Goal: Transaction & Acquisition: Book appointment/travel/reservation

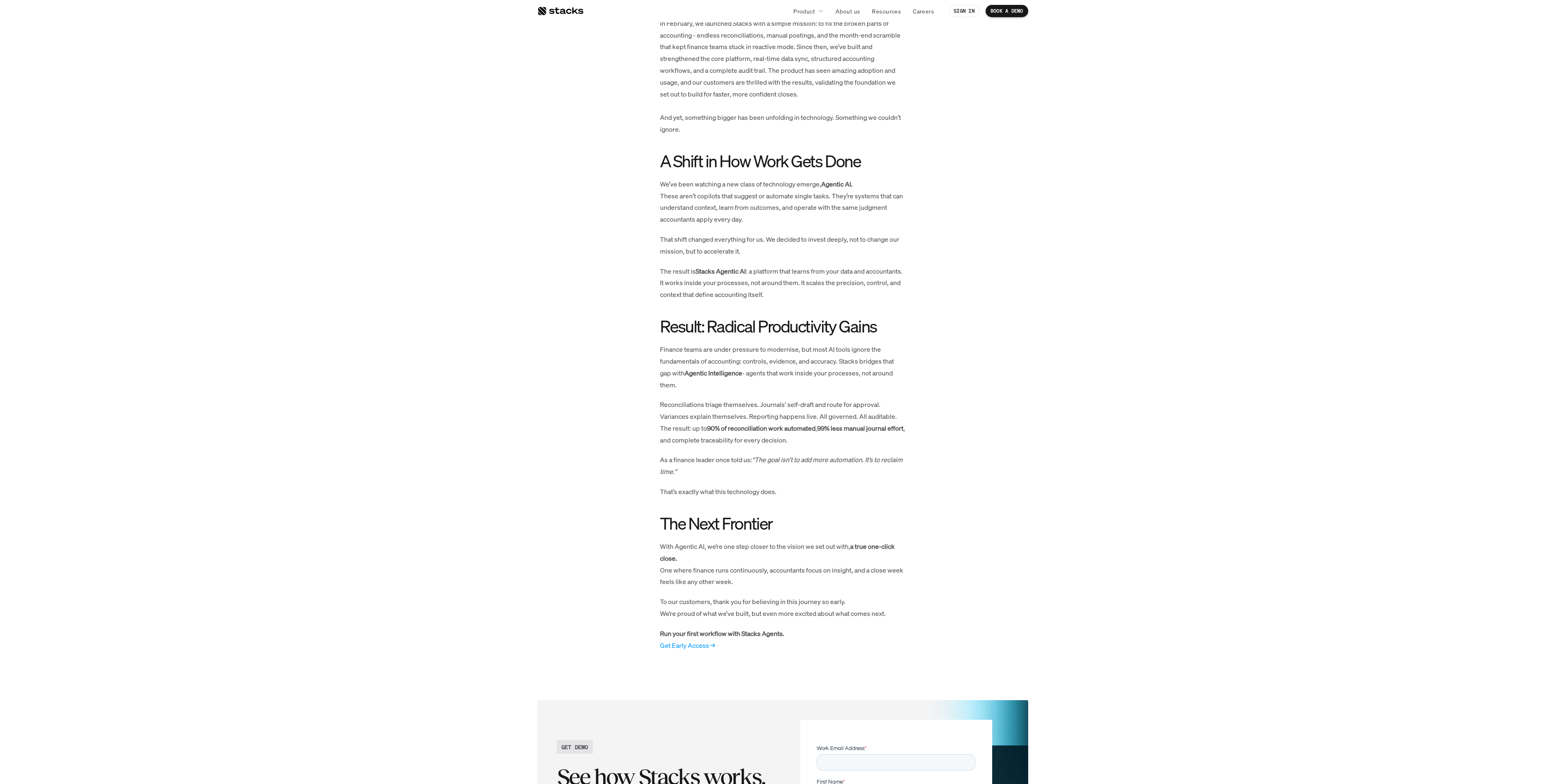
scroll to position [668, 0]
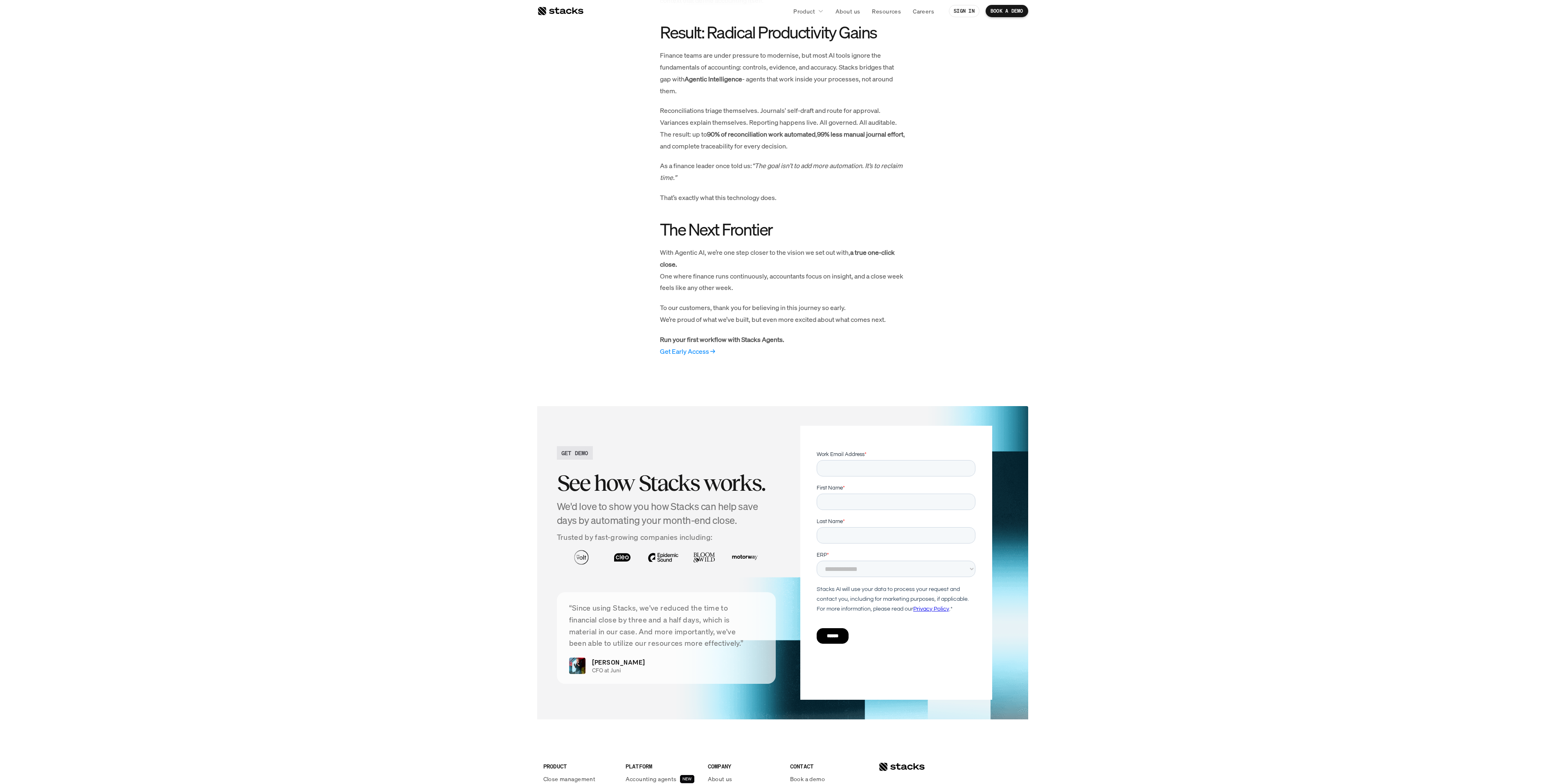
click at [684, 356] on link "Get Early Access →" at bounding box center [687, 351] width 56 height 9
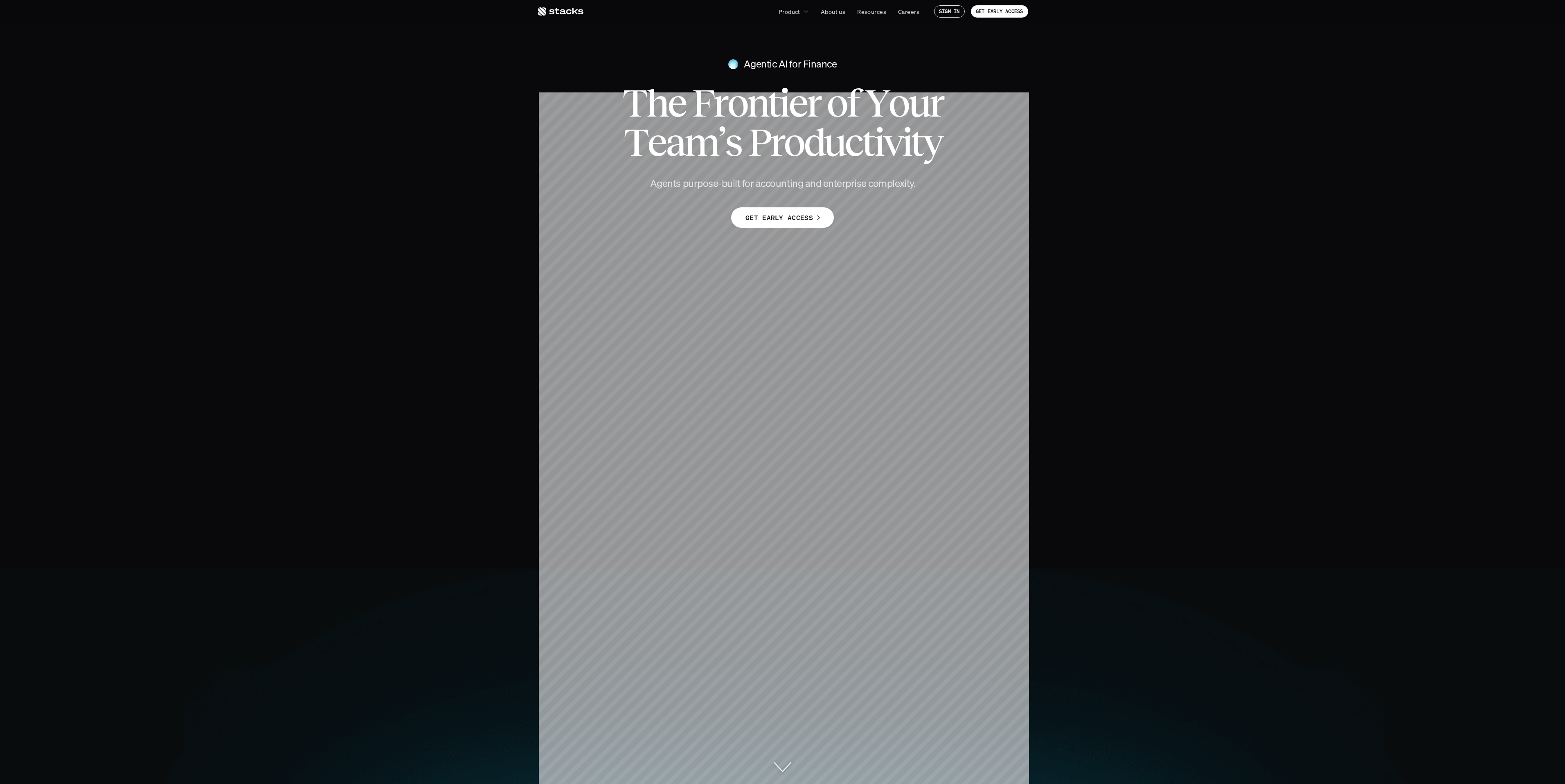
scroll to position [5, 0]
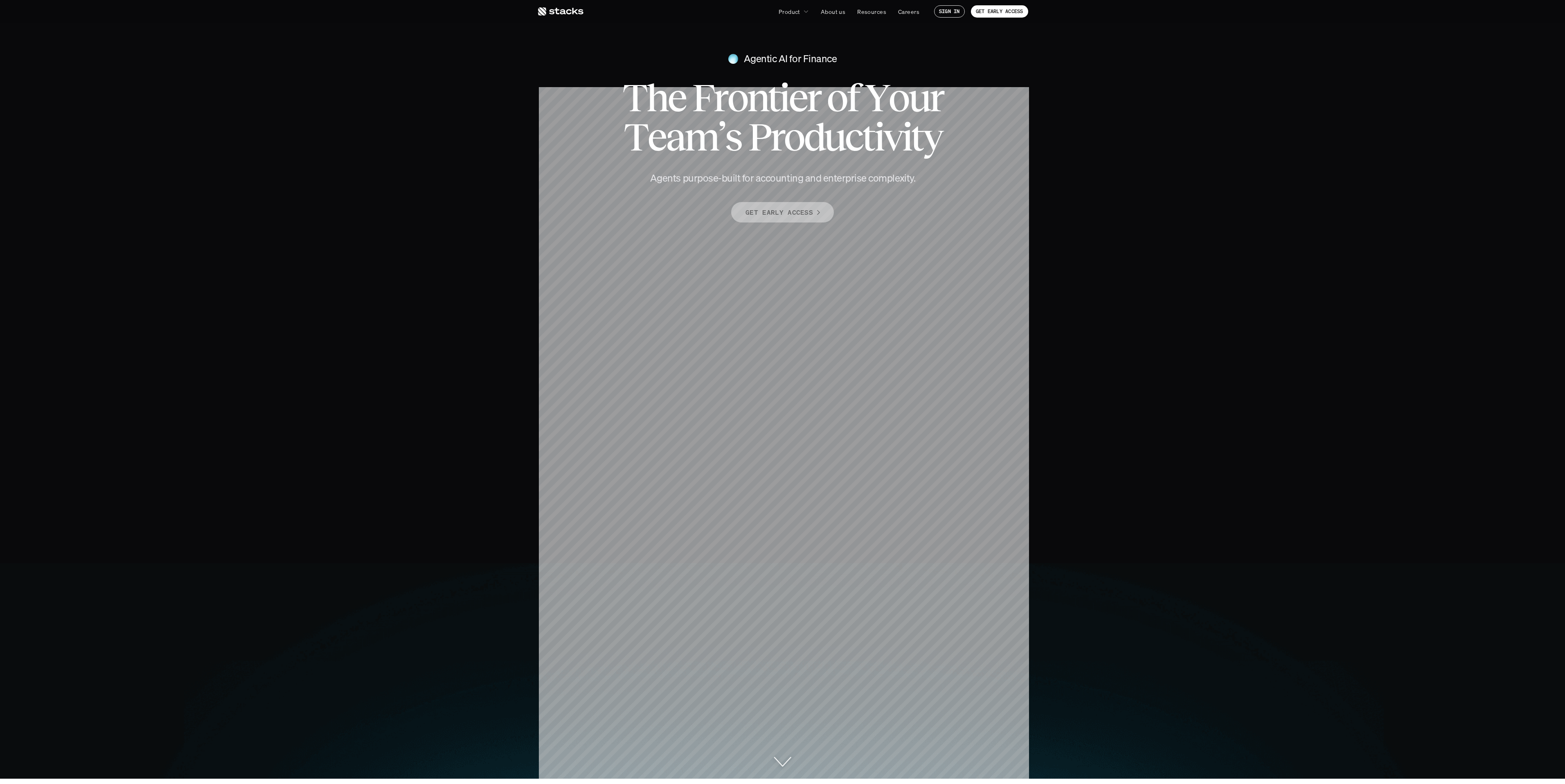
click at [784, 213] on p "GET EARLY ACCESS" at bounding box center [779, 212] width 68 height 12
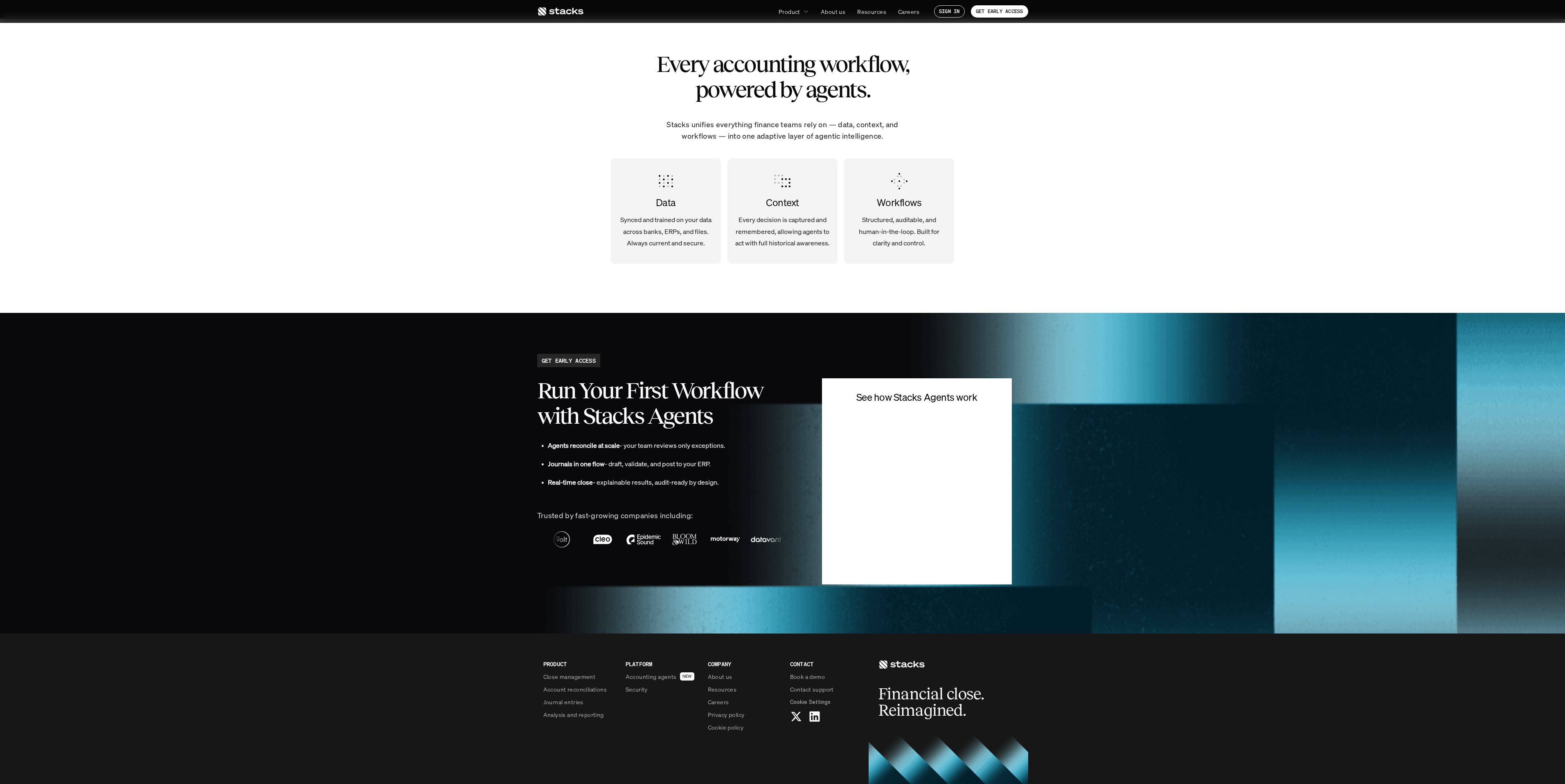
scroll to position [2030, 0]
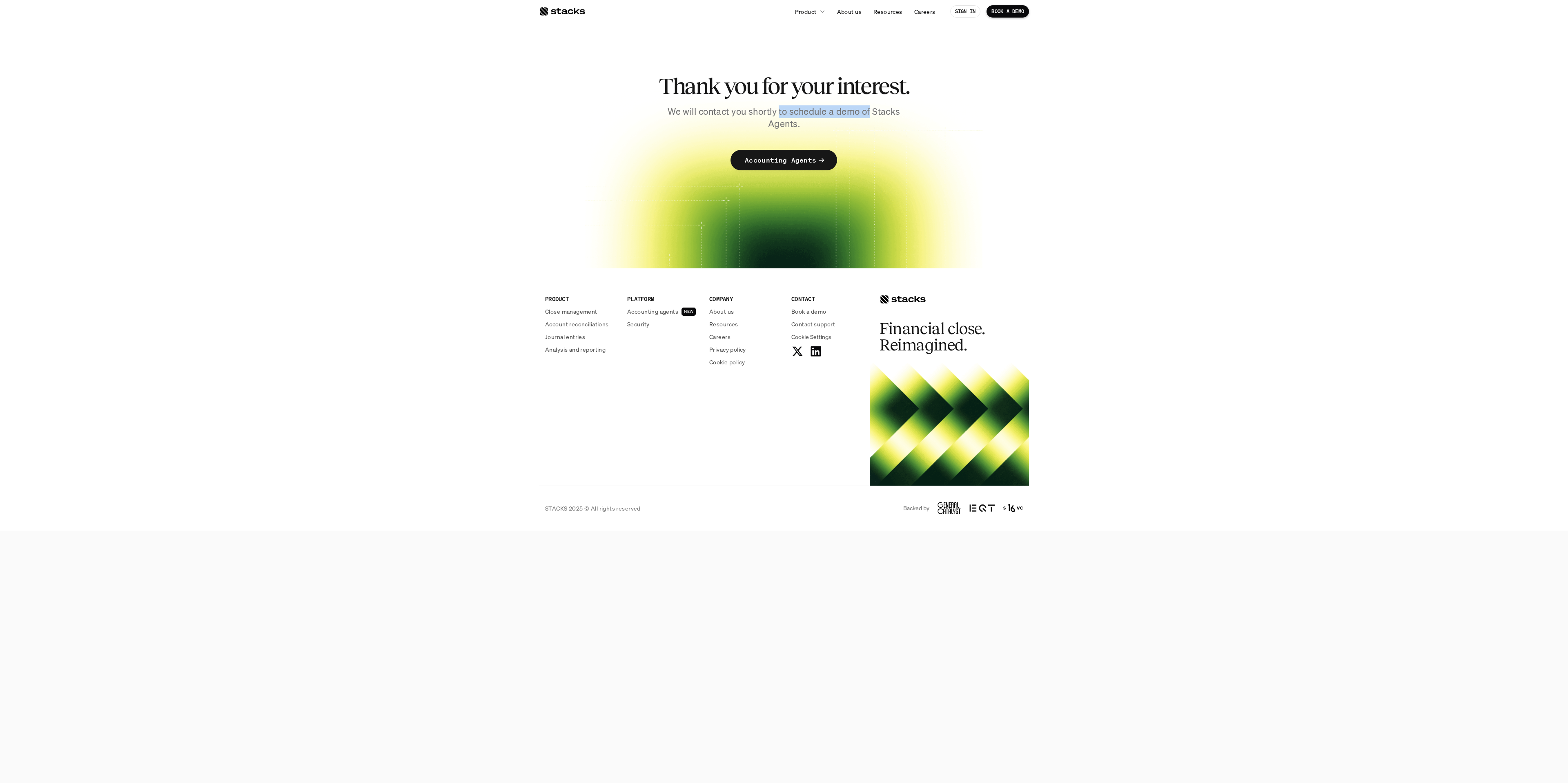
drag, startPoint x: 780, startPoint y: 110, endPoint x: 870, endPoint y: 112, distance: 90.0
click at [870, 112] on p "We will contact you shortly to schedule a demo of Stacks Agents." at bounding box center [784, 118] width 253 height 26
click at [868, 111] on p "We will contact you shortly to schedule a demo of Stacks Agents." at bounding box center [784, 118] width 253 height 26
click at [786, 156] on p "Accounting Agents" at bounding box center [780, 160] width 71 height 12
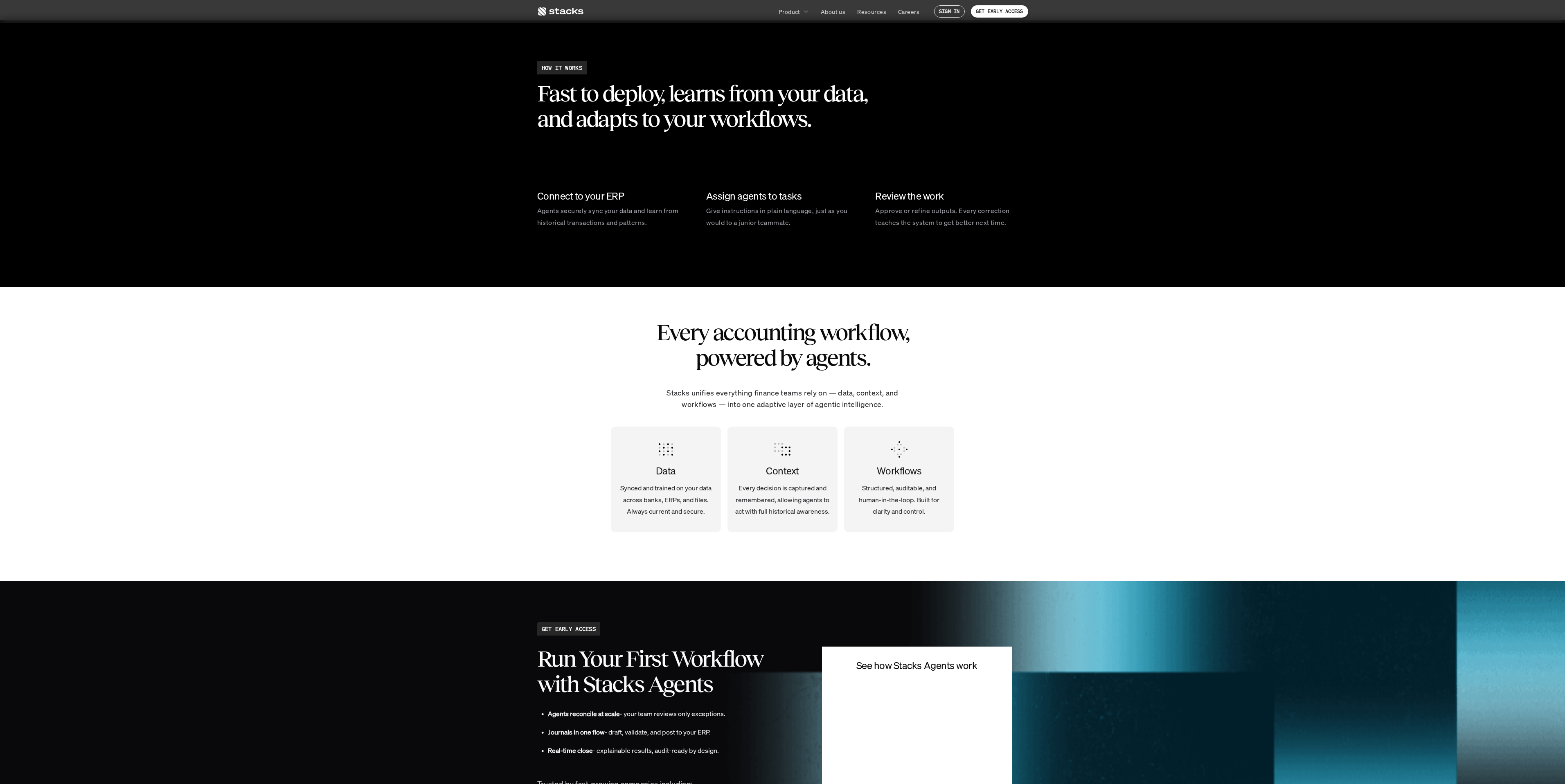
scroll to position [2030, 0]
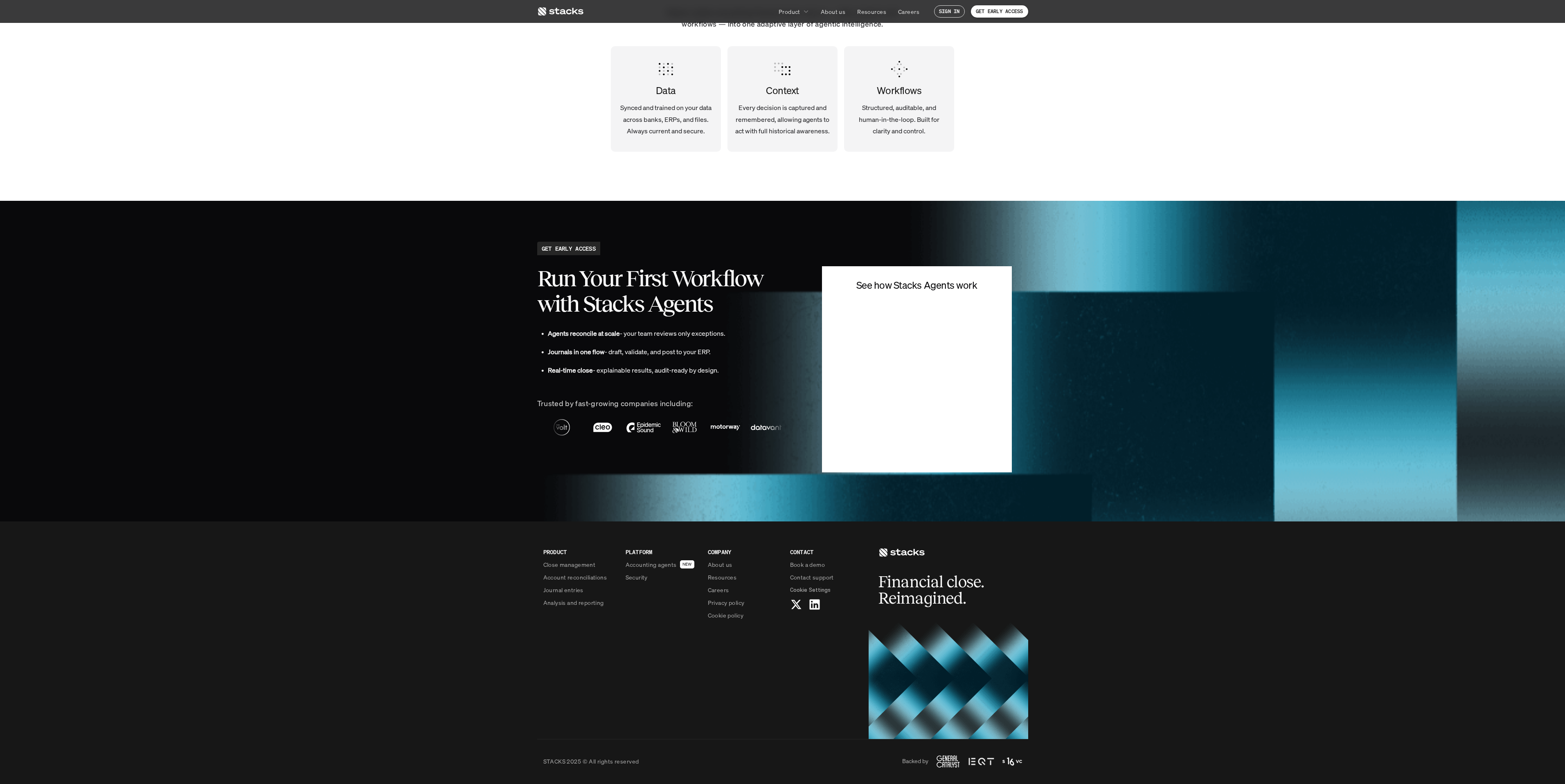
drag, startPoint x: 715, startPoint y: 377, endPoint x: 620, endPoint y: 361, distance: 96.3
click at [612, 362] on div "• Agents reconcile at scale - your team reviews only exceptions. • Journals in …" at bounding box center [667, 355] width 260 height 57
click at [627, 360] on div "• Agents reconcile at scale - your team reviews only exceptions. • Journals in …" at bounding box center [667, 355] width 260 height 57
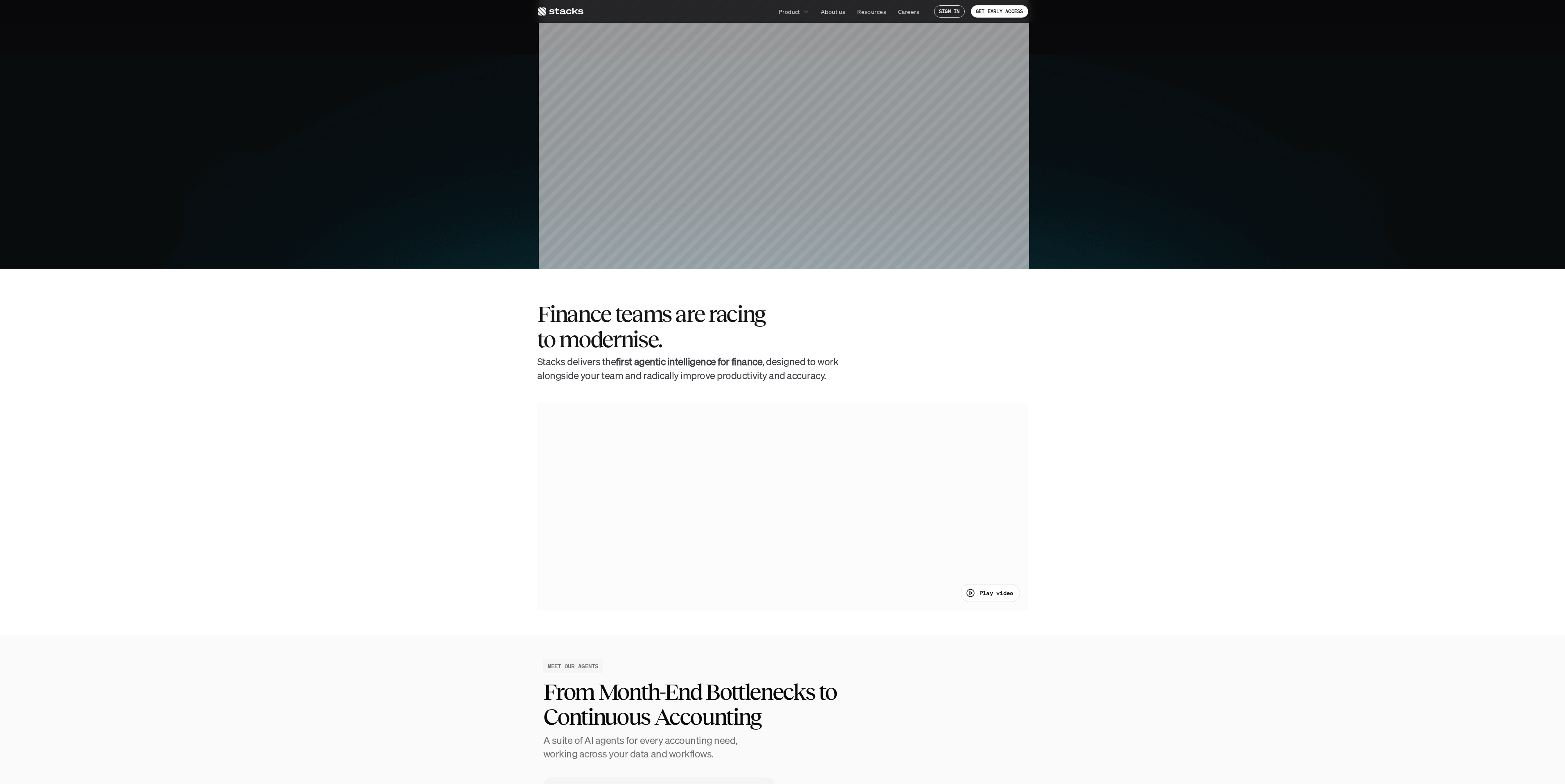
scroll to position [557, 0]
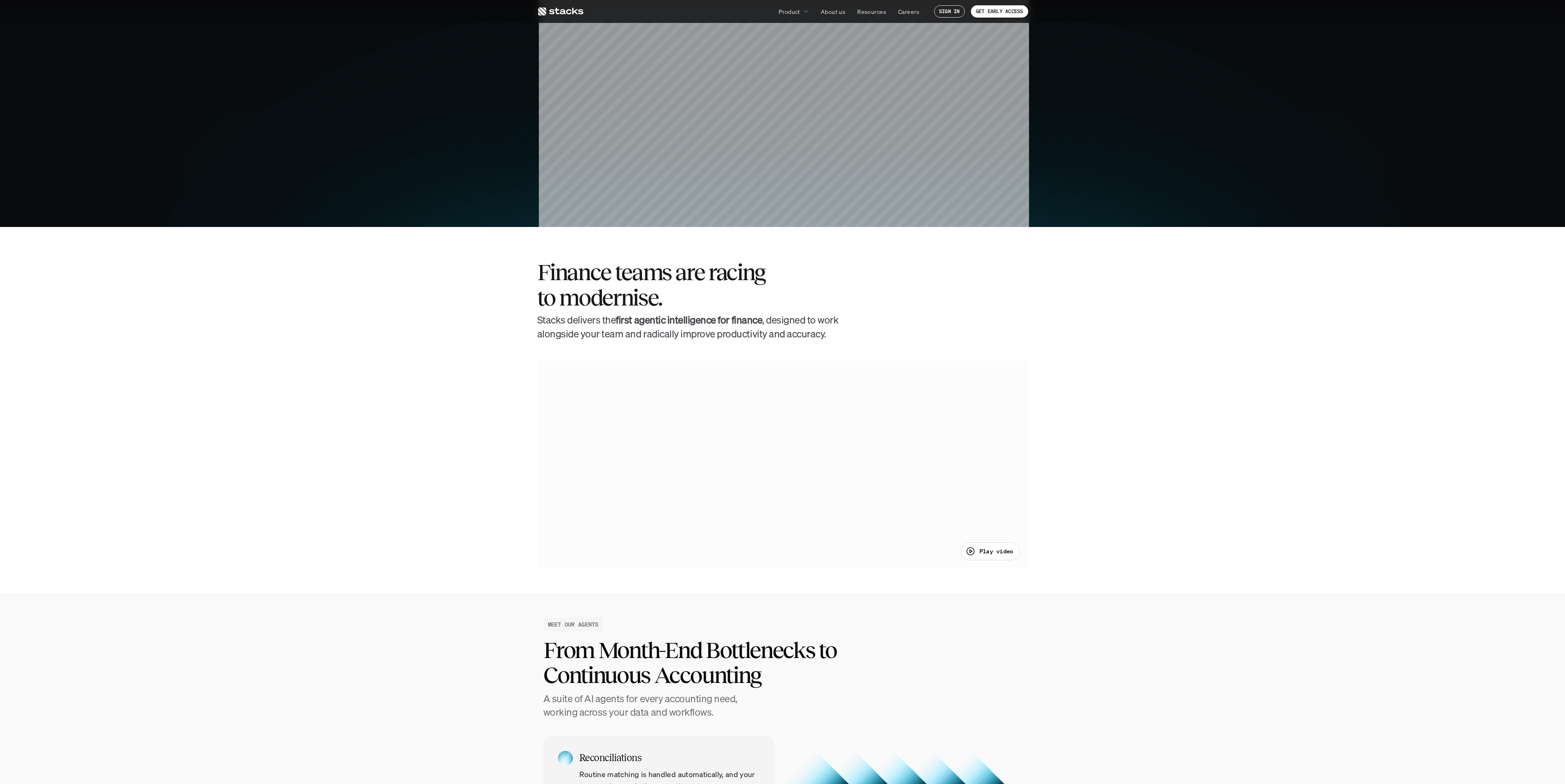
click at [989, 549] on p "Play video" at bounding box center [997, 551] width 34 height 9
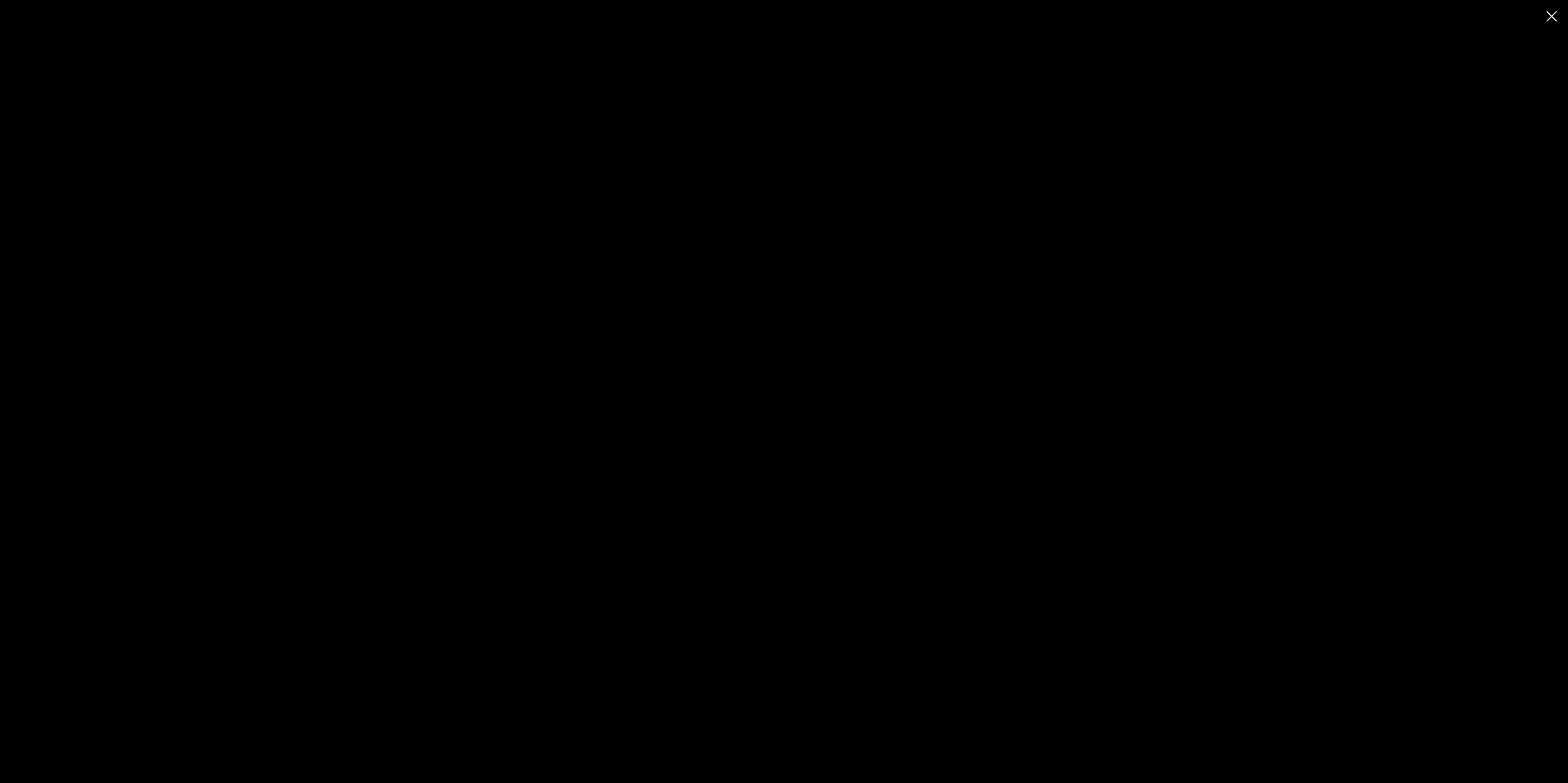
click at [1552, 12] on div at bounding box center [784, 392] width 1568 height 783
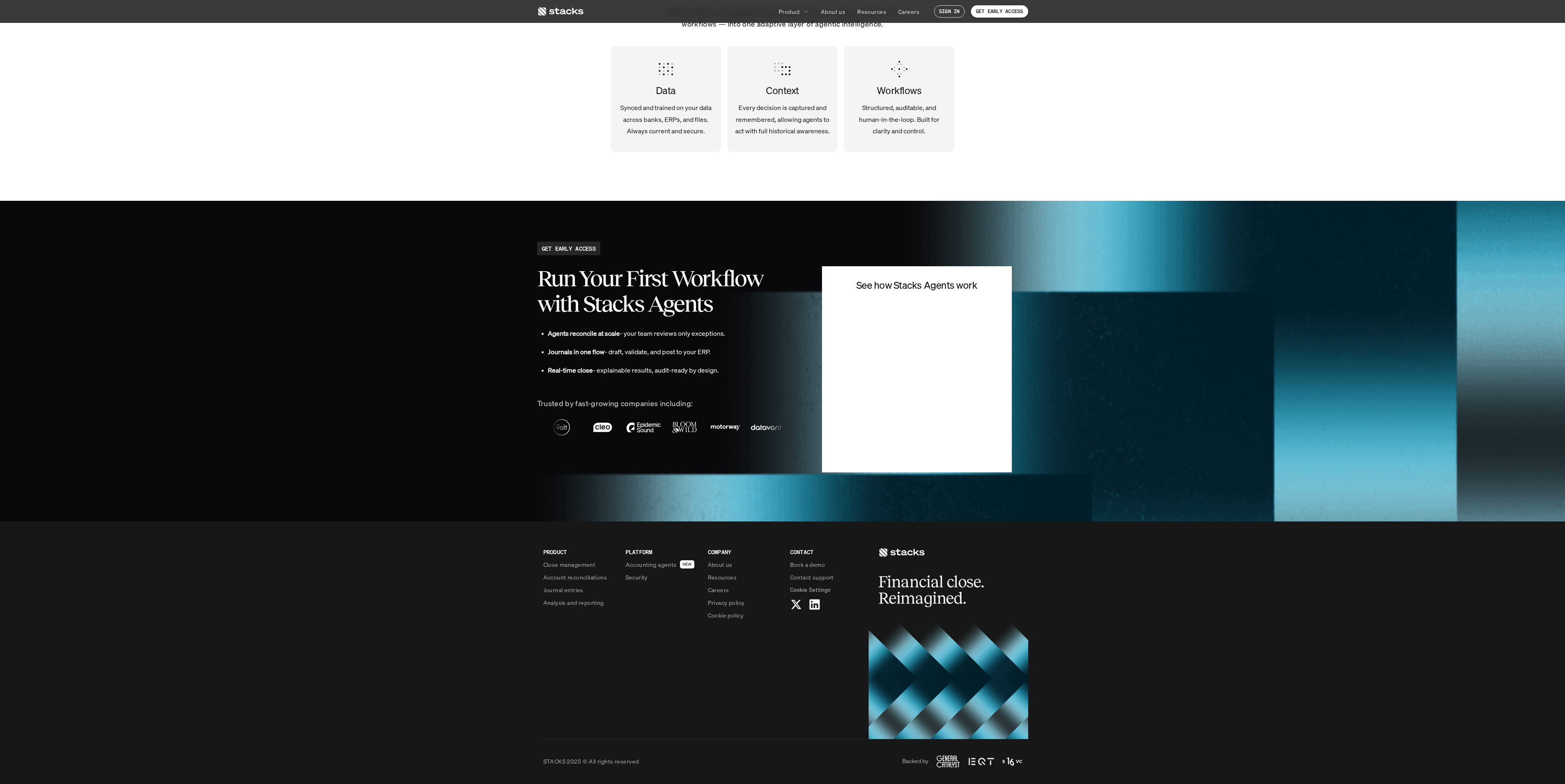
scroll to position [1617, 0]
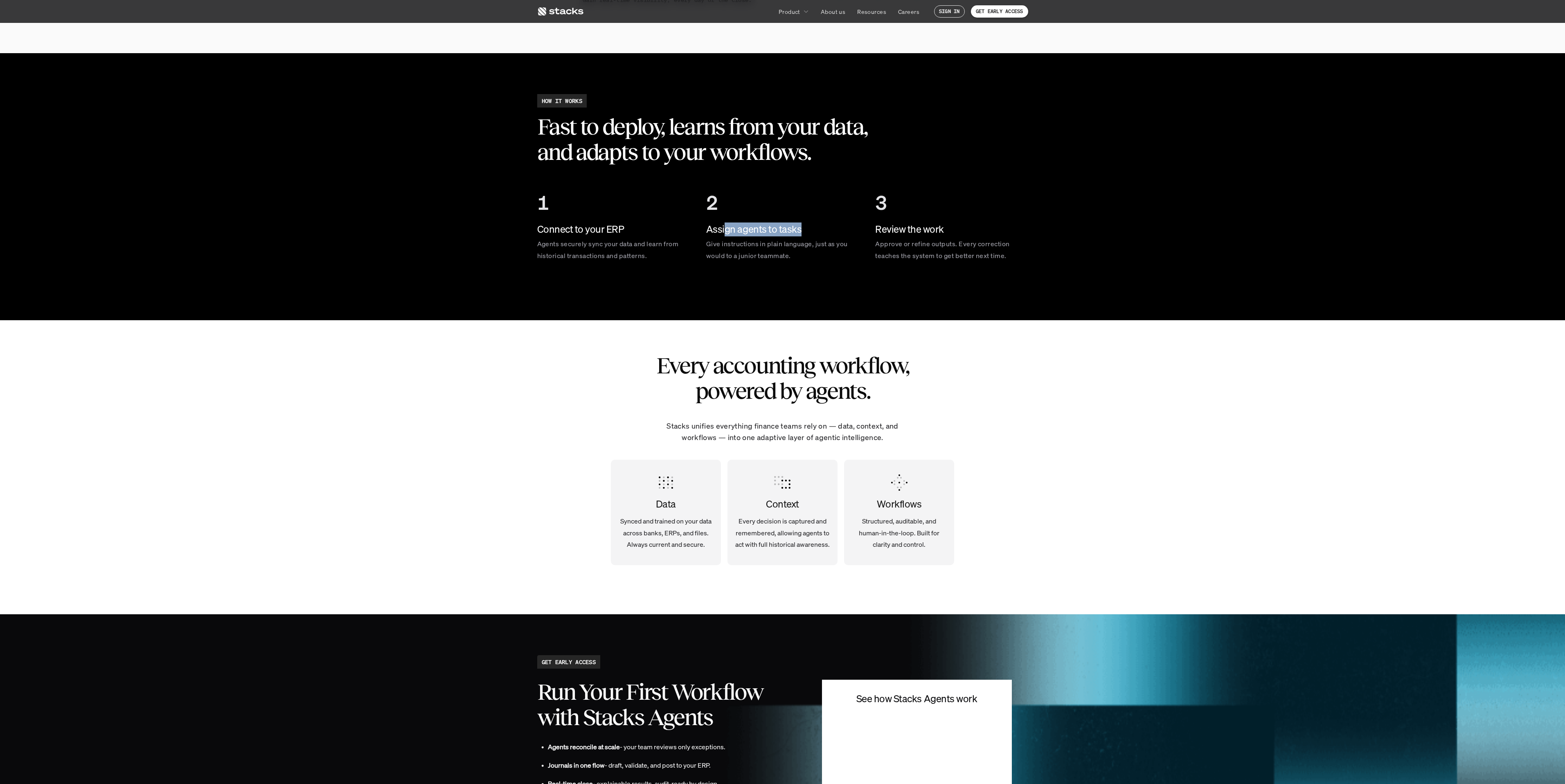
drag, startPoint x: 723, startPoint y: 230, endPoint x: 829, endPoint y: 228, distance: 106.0
click at [829, 228] on h4 "Assign agents to tasks" at bounding box center [782, 229] width 152 height 14
click at [811, 233] on h4 "Assign agents to tasks" at bounding box center [782, 229] width 152 height 14
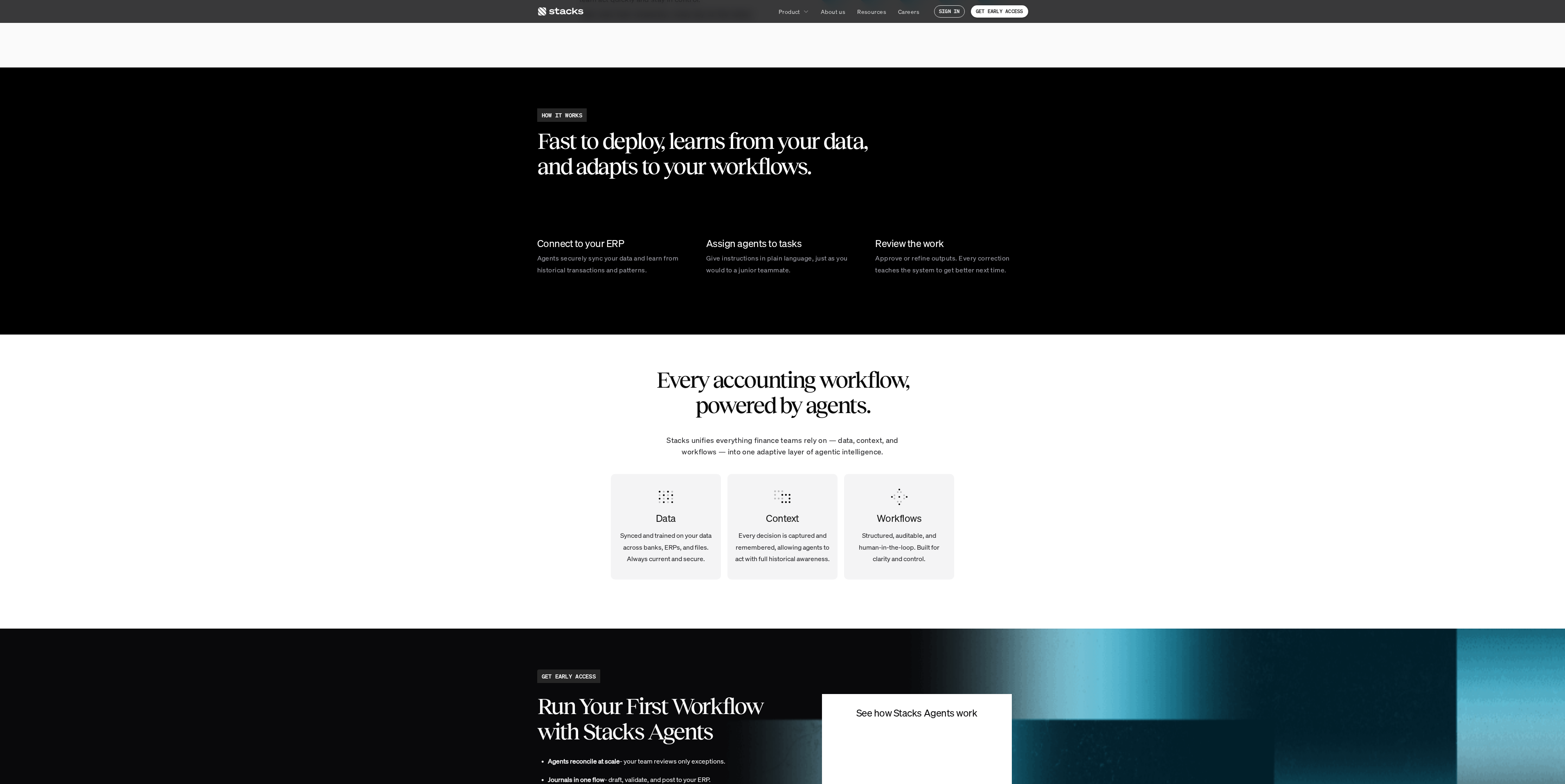
scroll to position [2030, 0]
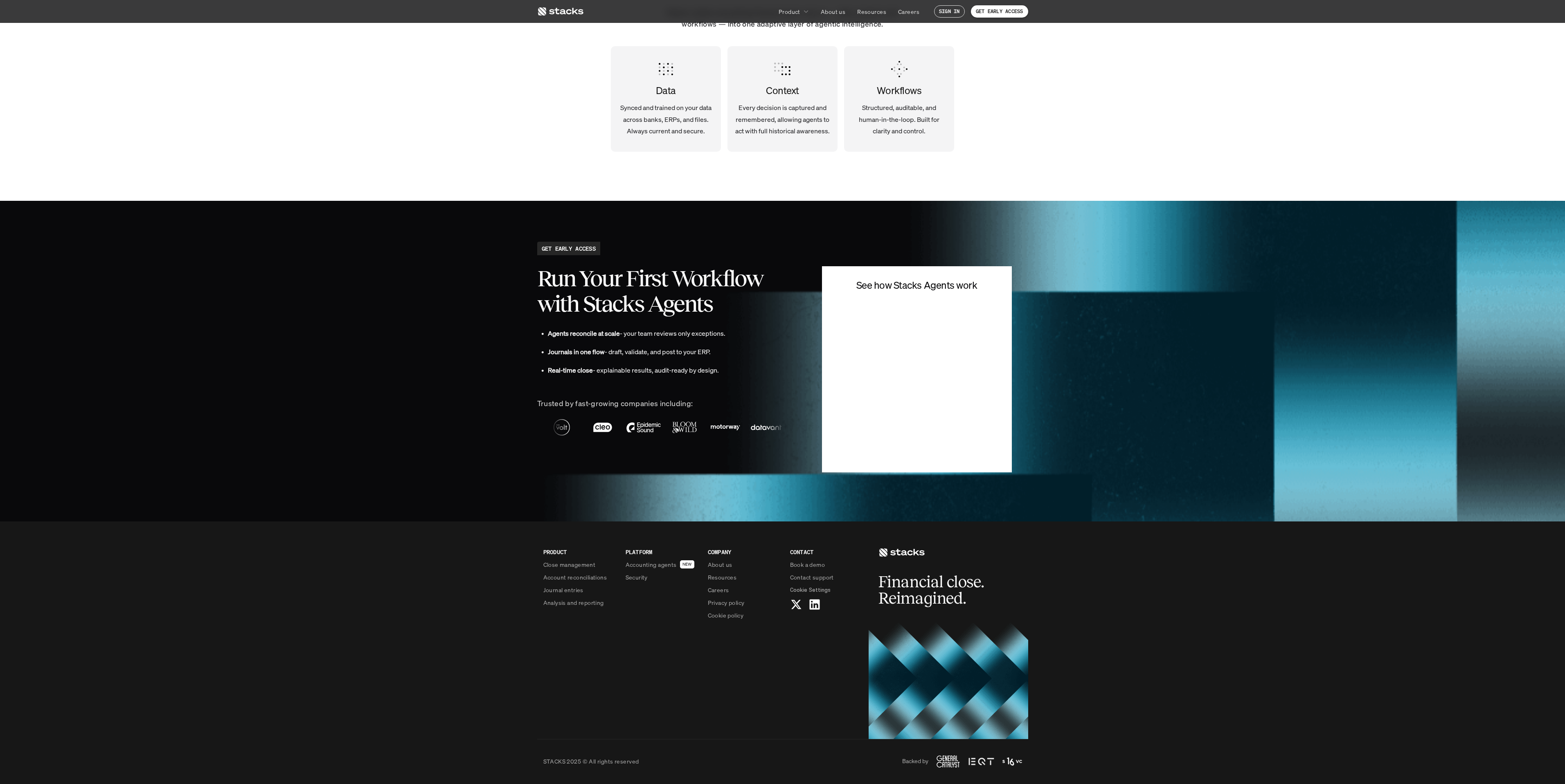
drag, startPoint x: 597, startPoint y: 433, endPoint x: 604, endPoint y: 432, distance: 7.1
click at [597, 433] on img at bounding box center [609, 427] width 41 height 29
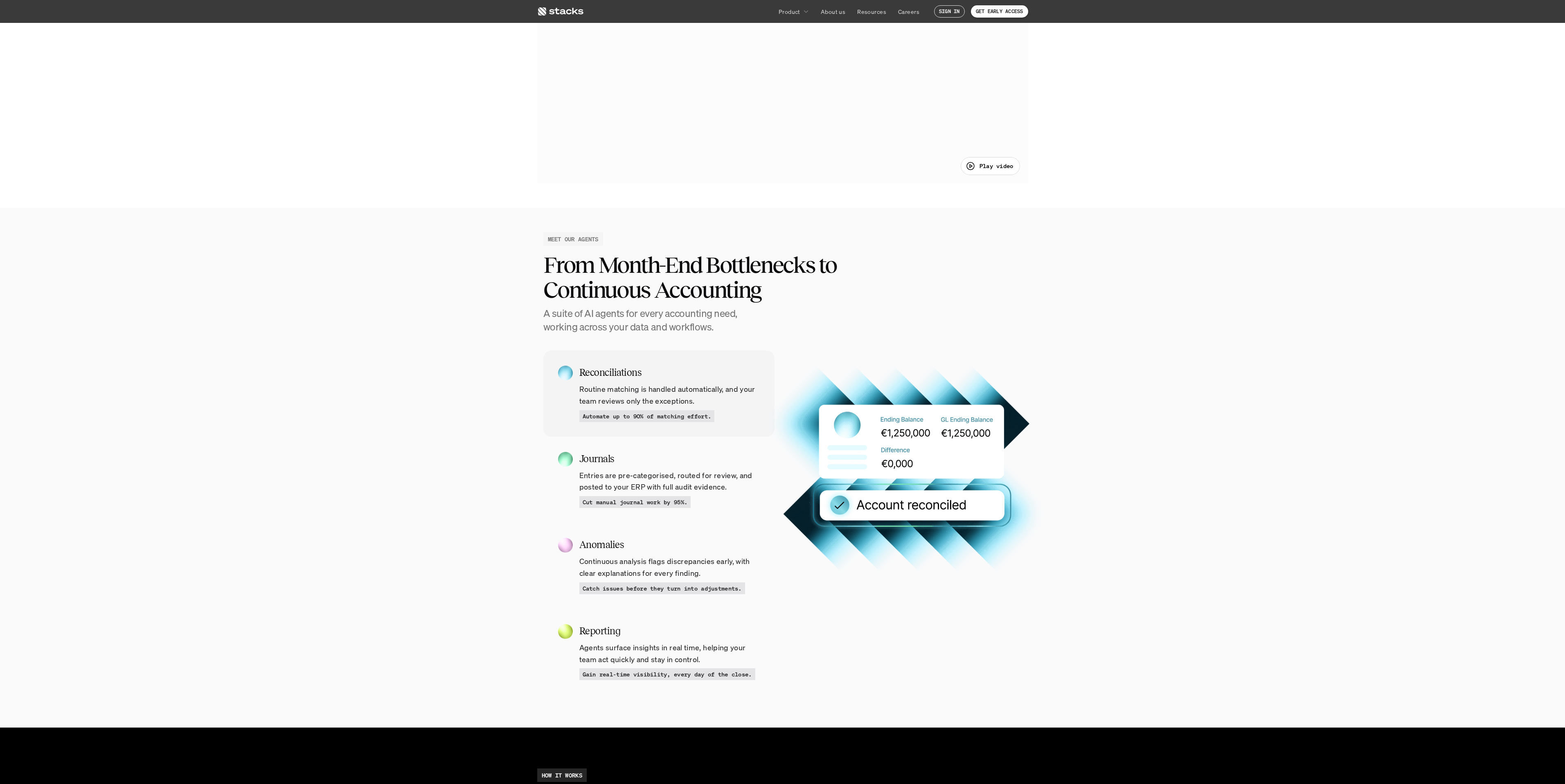
scroll to position [438, 0]
